Goal: Task Accomplishment & Management: Use online tool/utility

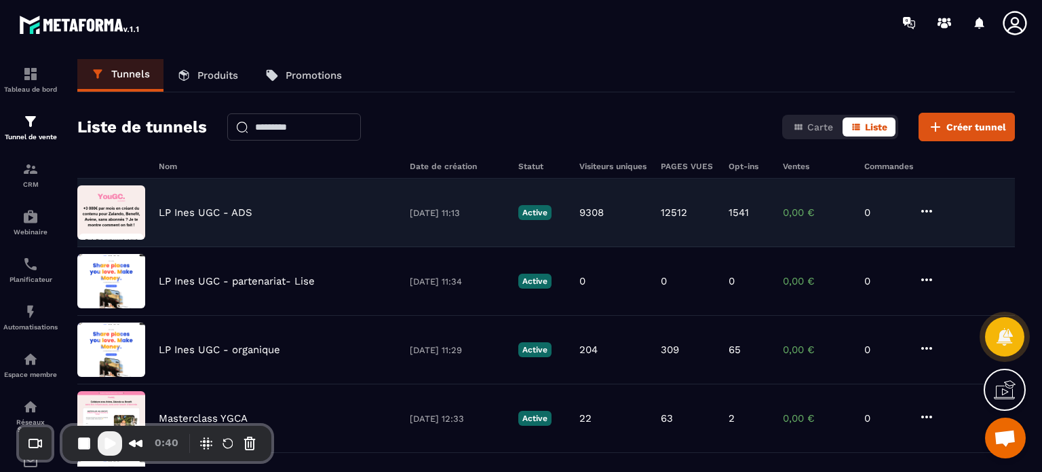
click at [203, 211] on p "LP Ines UGC - ADS" at bounding box center [206, 212] width 94 height 12
click at [119, 212] on img at bounding box center [111, 212] width 68 height 54
click at [932, 213] on icon at bounding box center [927, 211] width 16 height 16
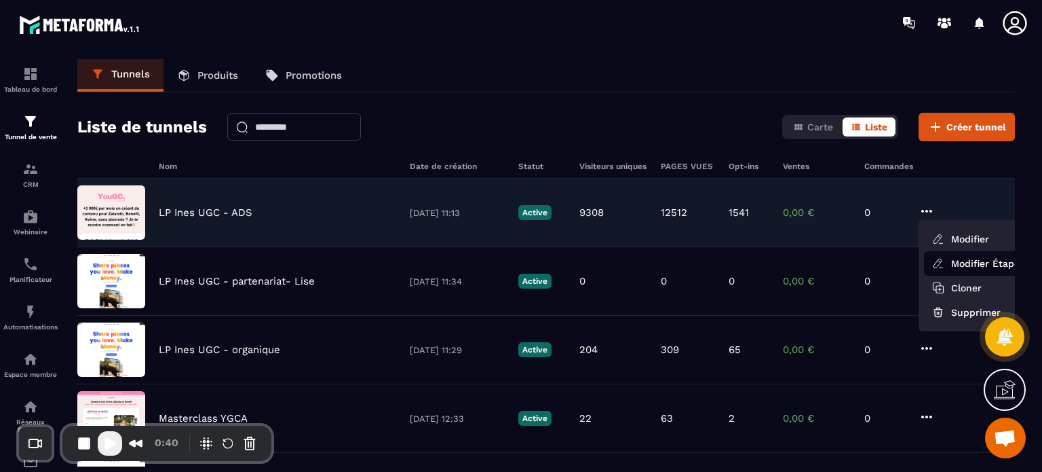
click at [942, 263] on icon at bounding box center [938, 263] width 12 height 12
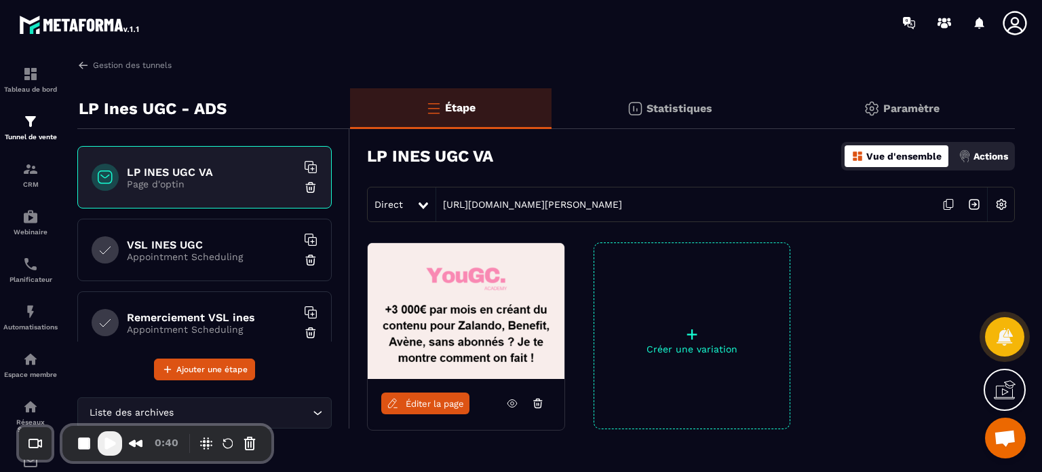
click at [197, 235] on div "VSL INES UGC Appointment Scheduling" at bounding box center [204, 249] width 254 height 62
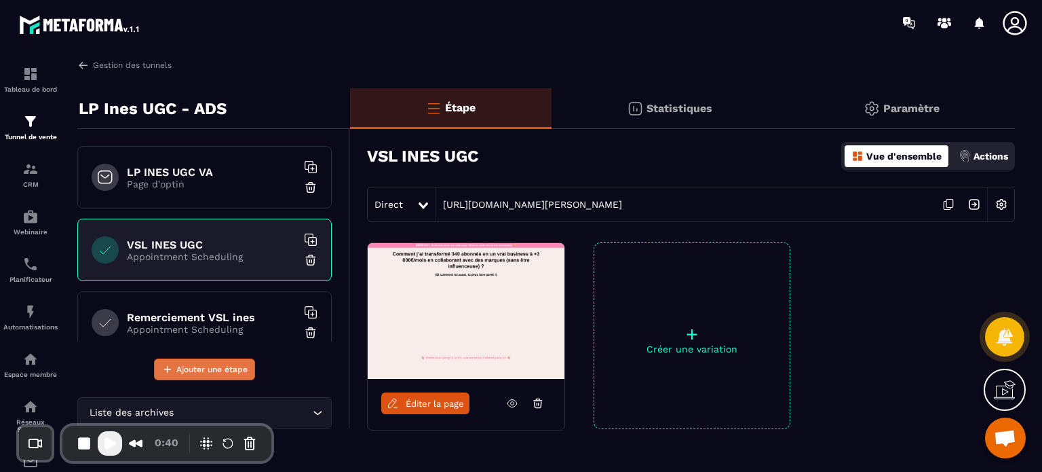
click at [214, 366] on span "Ajouter une étape" at bounding box center [211, 369] width 71 height 14
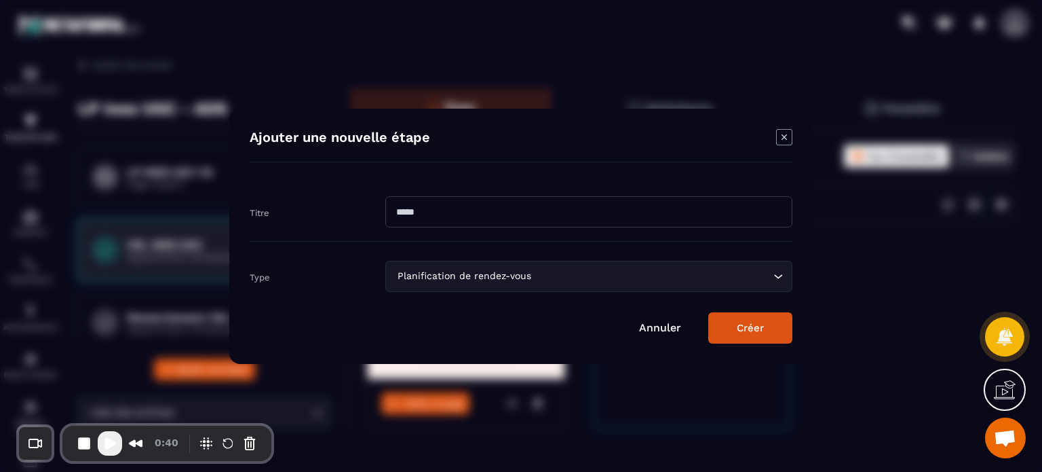
click at [483, 203] on input "Modal window" at bounding box center [588, 211] width 407 height 31
type input "*"
type input "**********"
click at [708, 312] on button "Créer" at bounding box center [750, 327] width 84 height 31
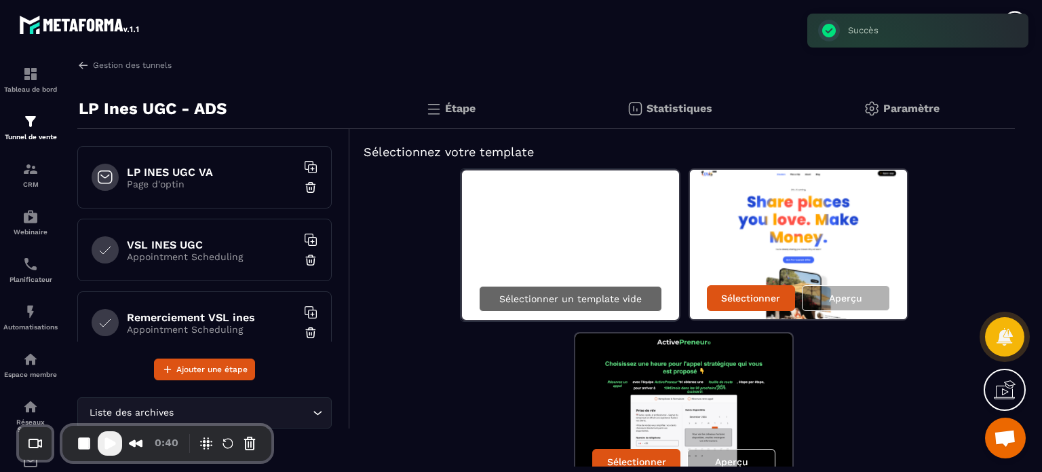
click at [527, 306] on div "Sélectionner un template vide" at bounding box center [570, 299] width 183 height 26
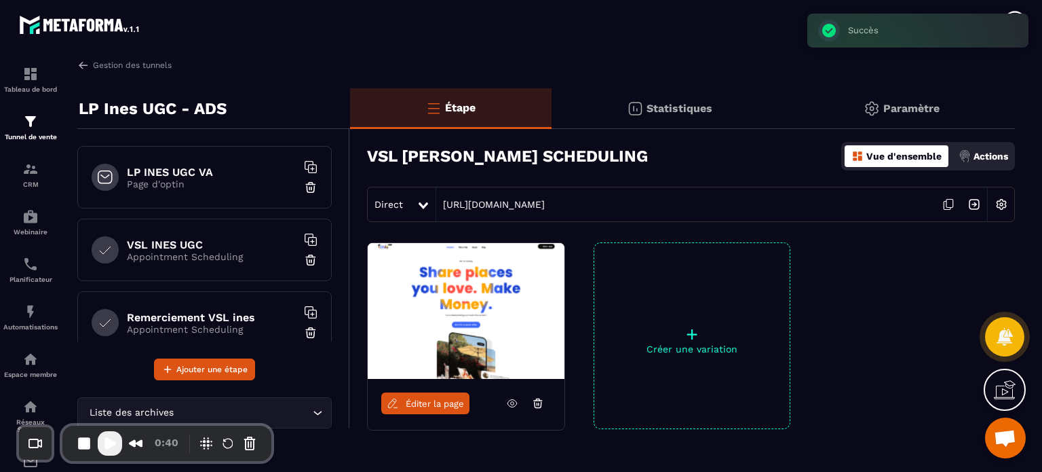
click at [427, 405] on span "Éditer la page" at bounding box center [435, 403] width 58 height 10
